Goal: Information Seeking & Learning: Find specific fact

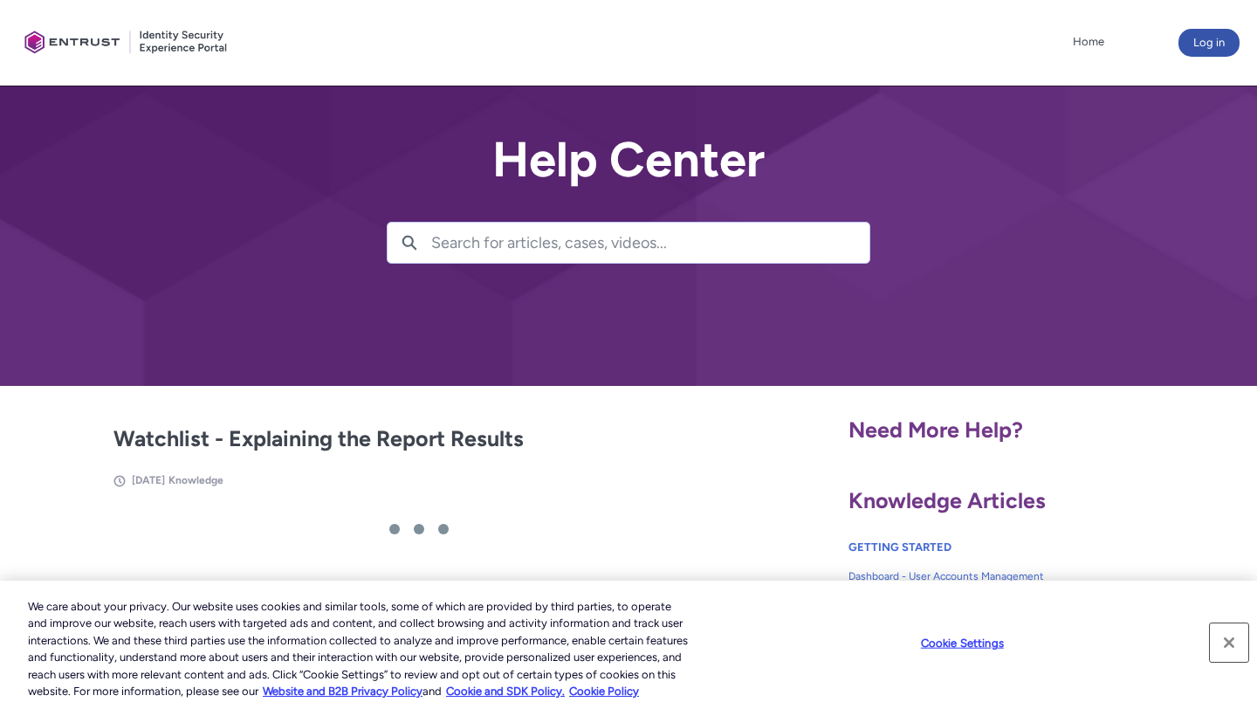
click at [1231, 641] on button "Close" at bounding box center [1229, 642] width 38 height 38
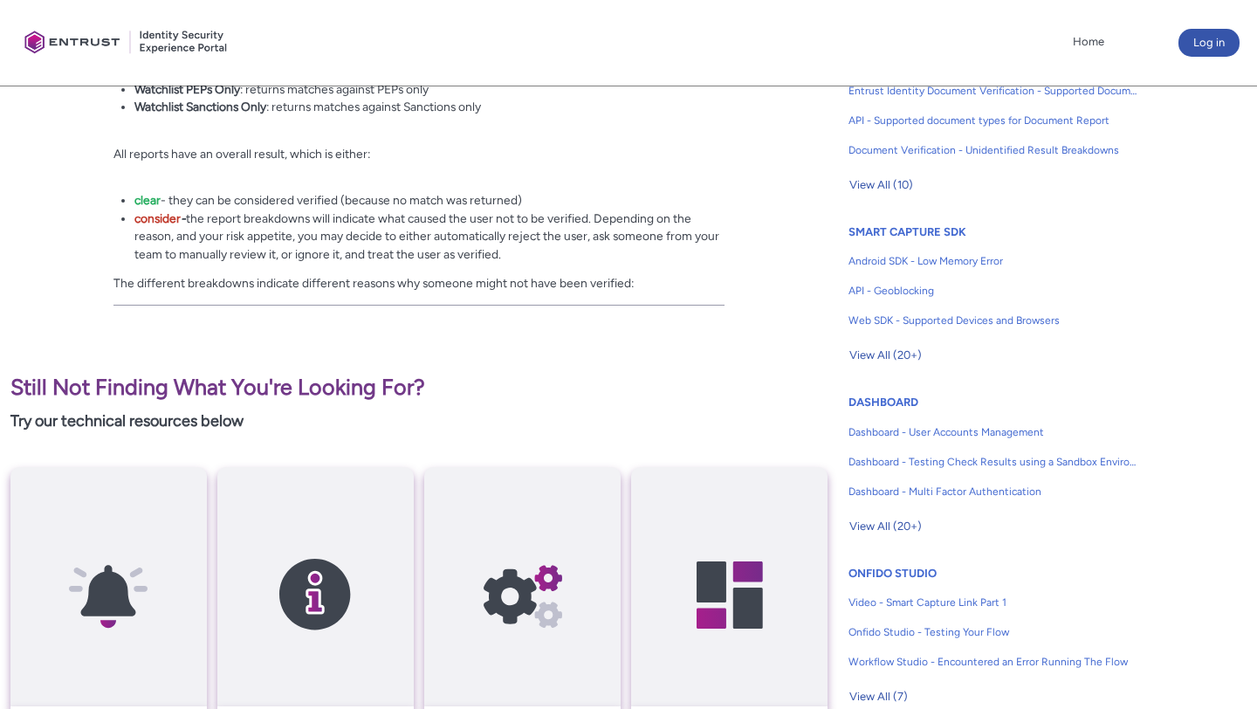
scroll to position [676, 0]
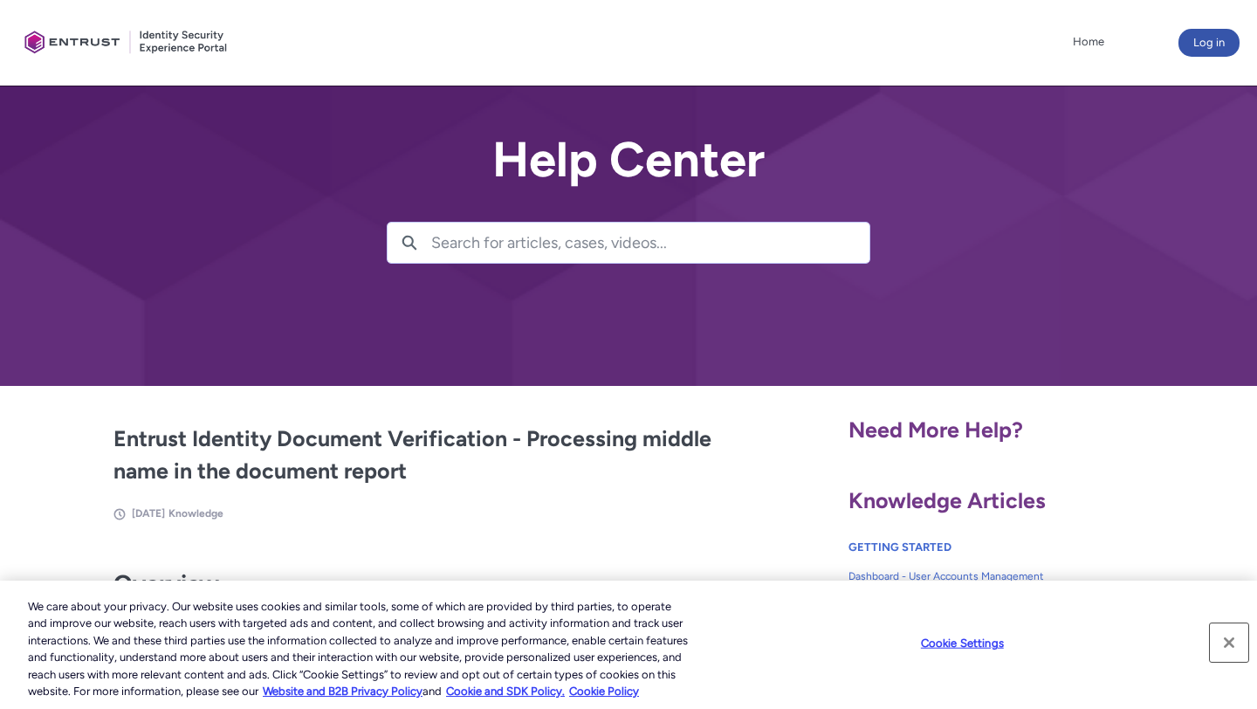
click at [1231, 640] on button "Close" at bounding box center [1229, 642] width 38 height 38
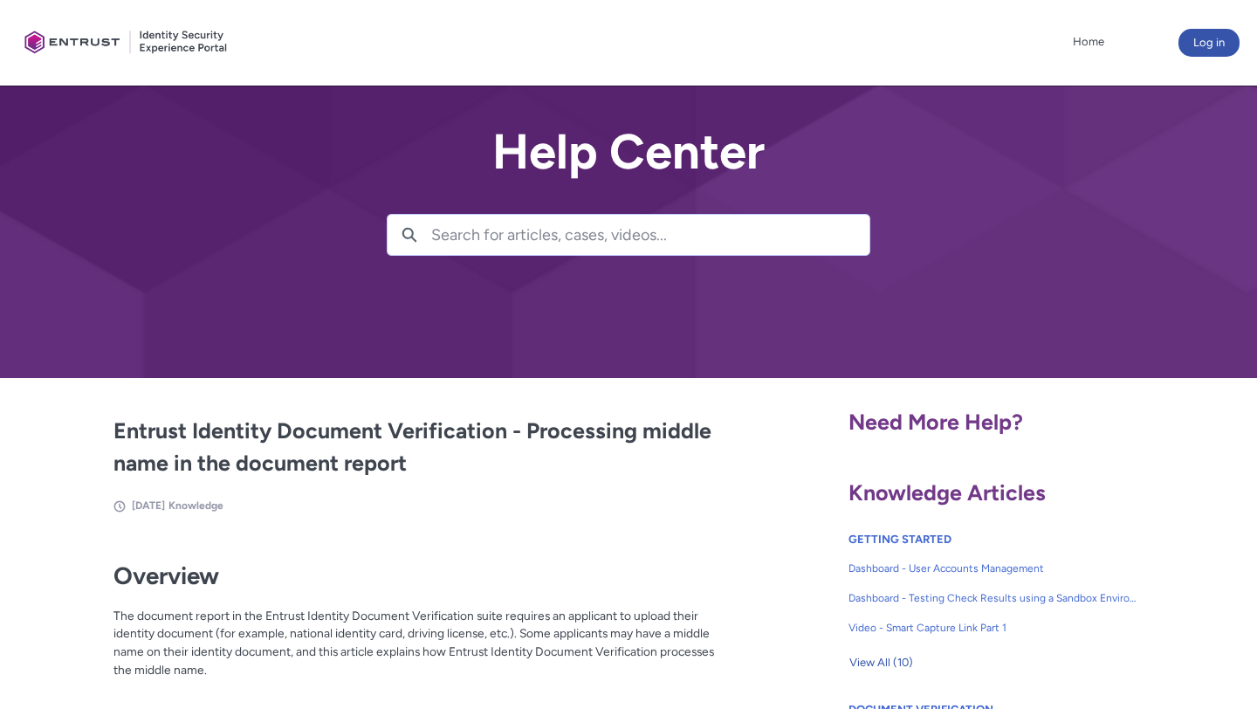
scroll to position [6, 0]
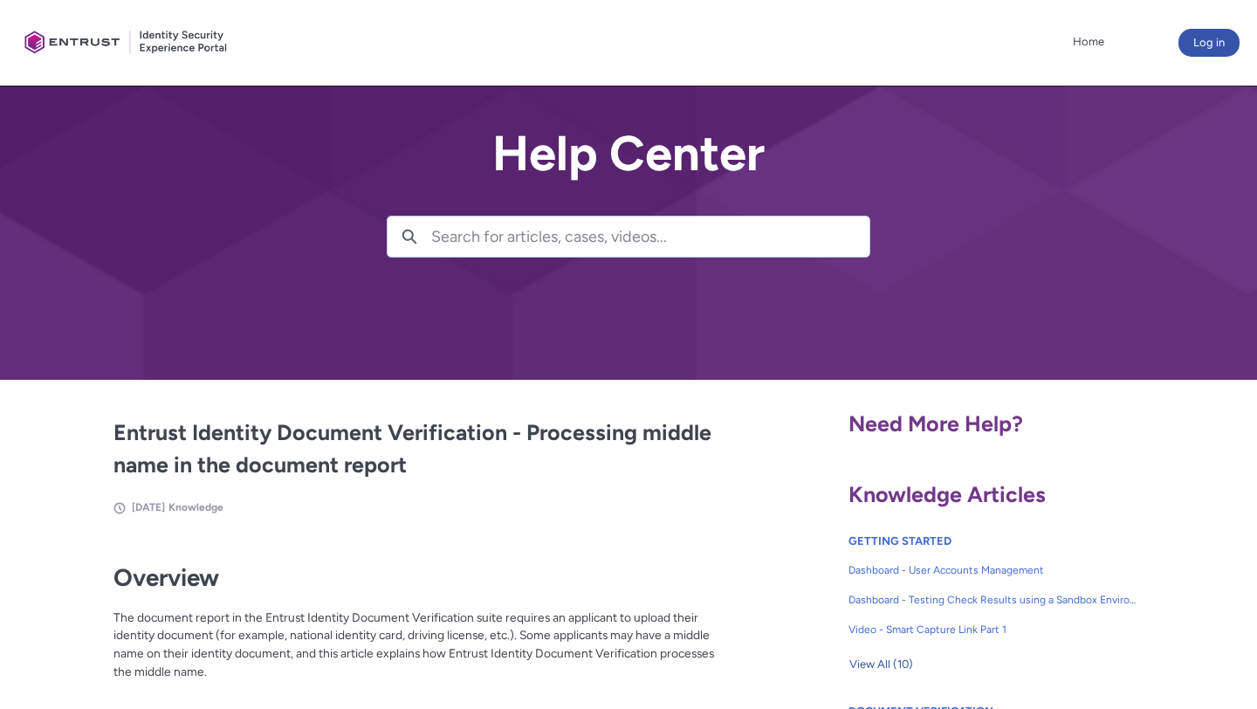
click at [628, 257] on input "Search for articles, cases, videos..." at bounding box center [650, 237] width 438 height 40
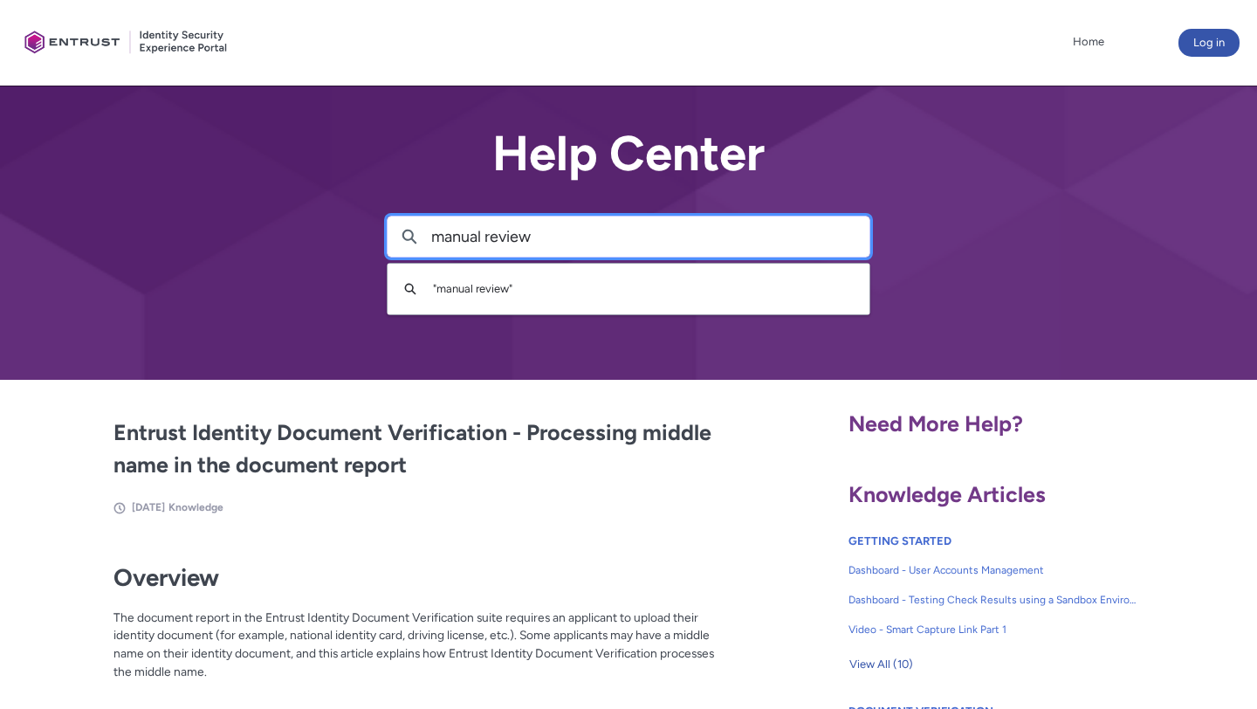
type input "manual review"
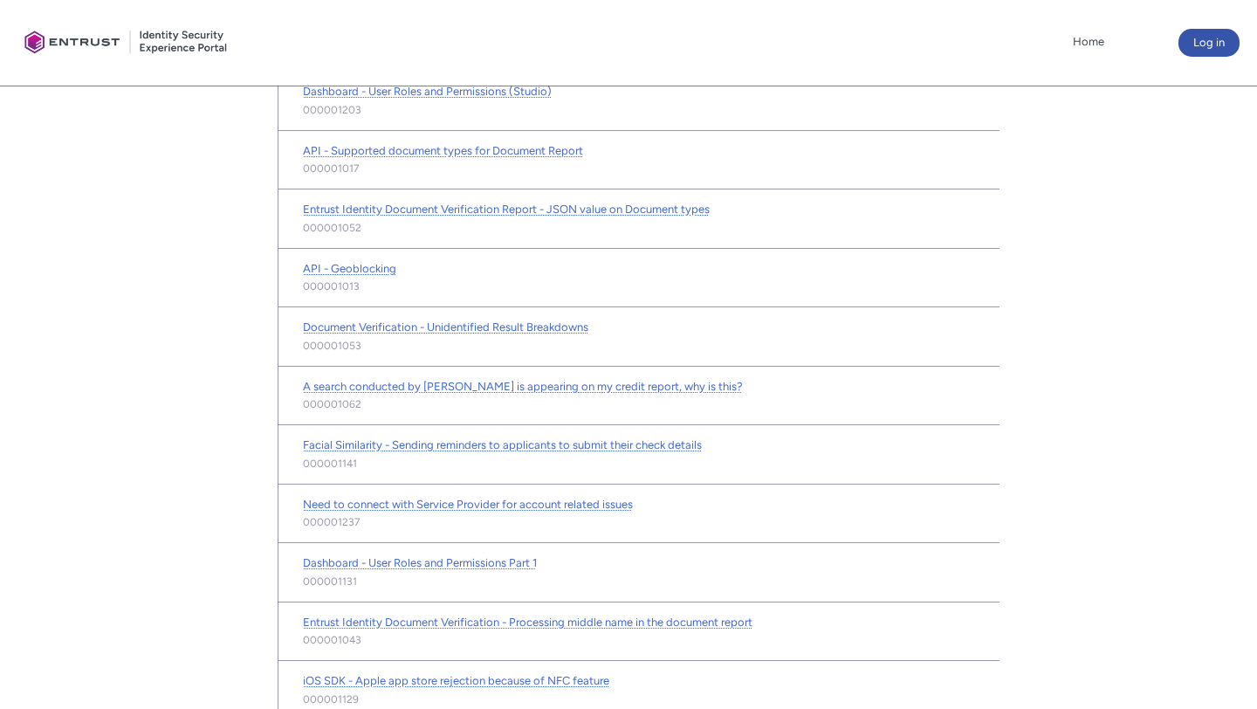
scroll to position [637, 0]
